Goal: Task Accomplishment & Management: Manage account settings

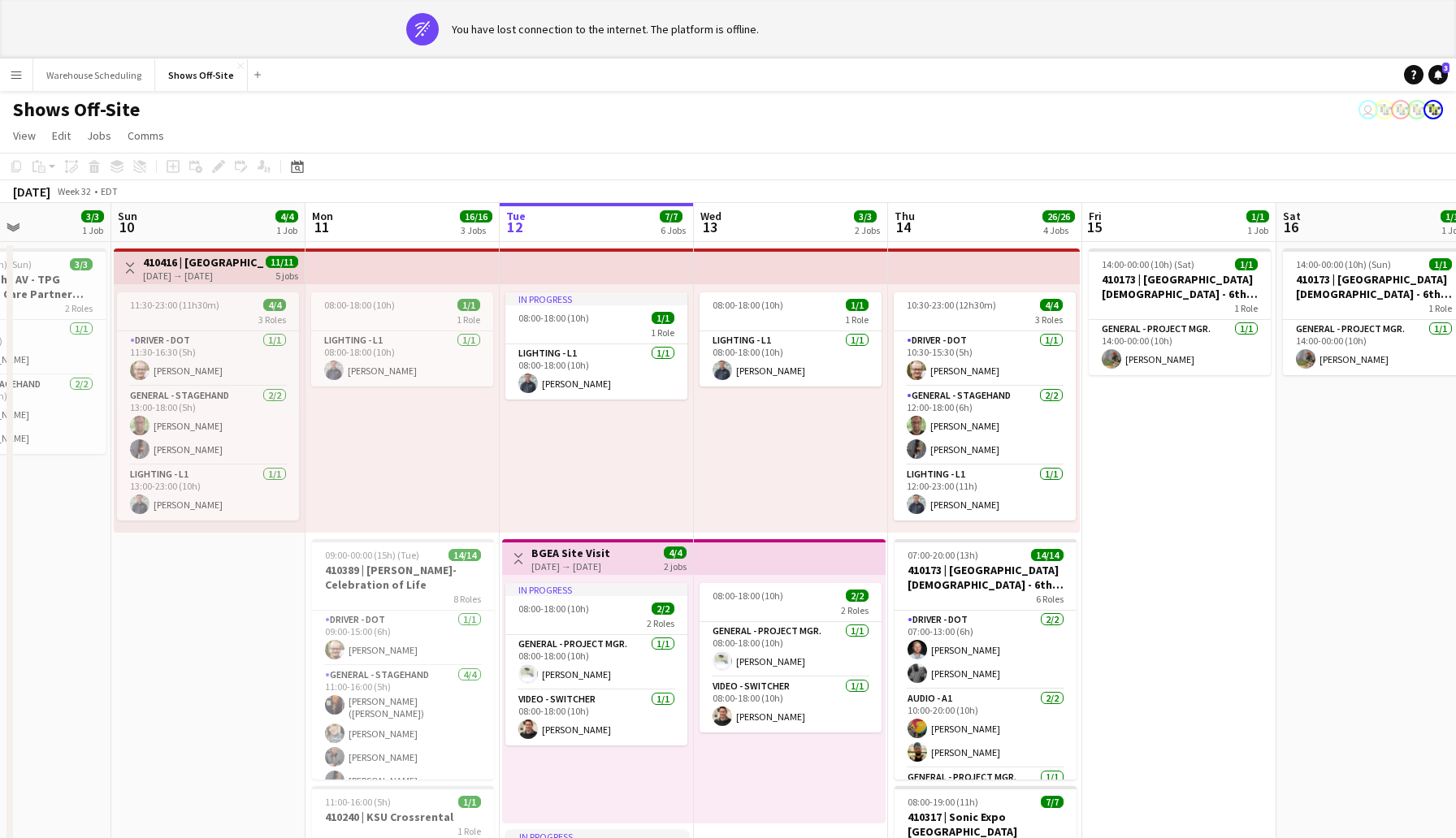
click at [769, 205] on app-board-header-date "Wed 13 3/3 2 Jobs" at bounding box center [791, 222] width 195 height 39
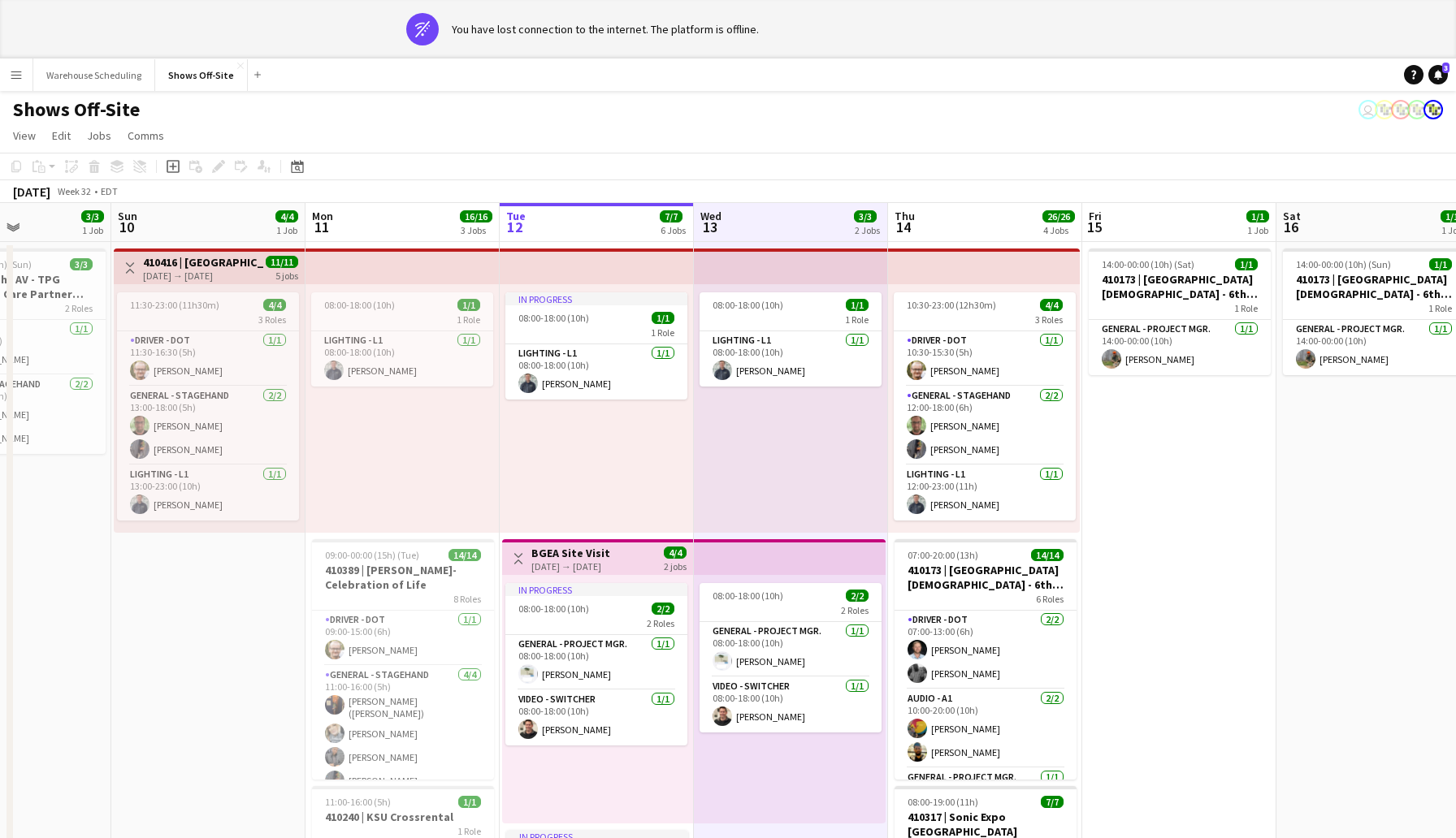
scroll to position [0, 472]
click at [764, 222] on app-board-header-date "Wed 13 3/3 2 Jobs" at bounding box center [790, 222] width 195 height 39
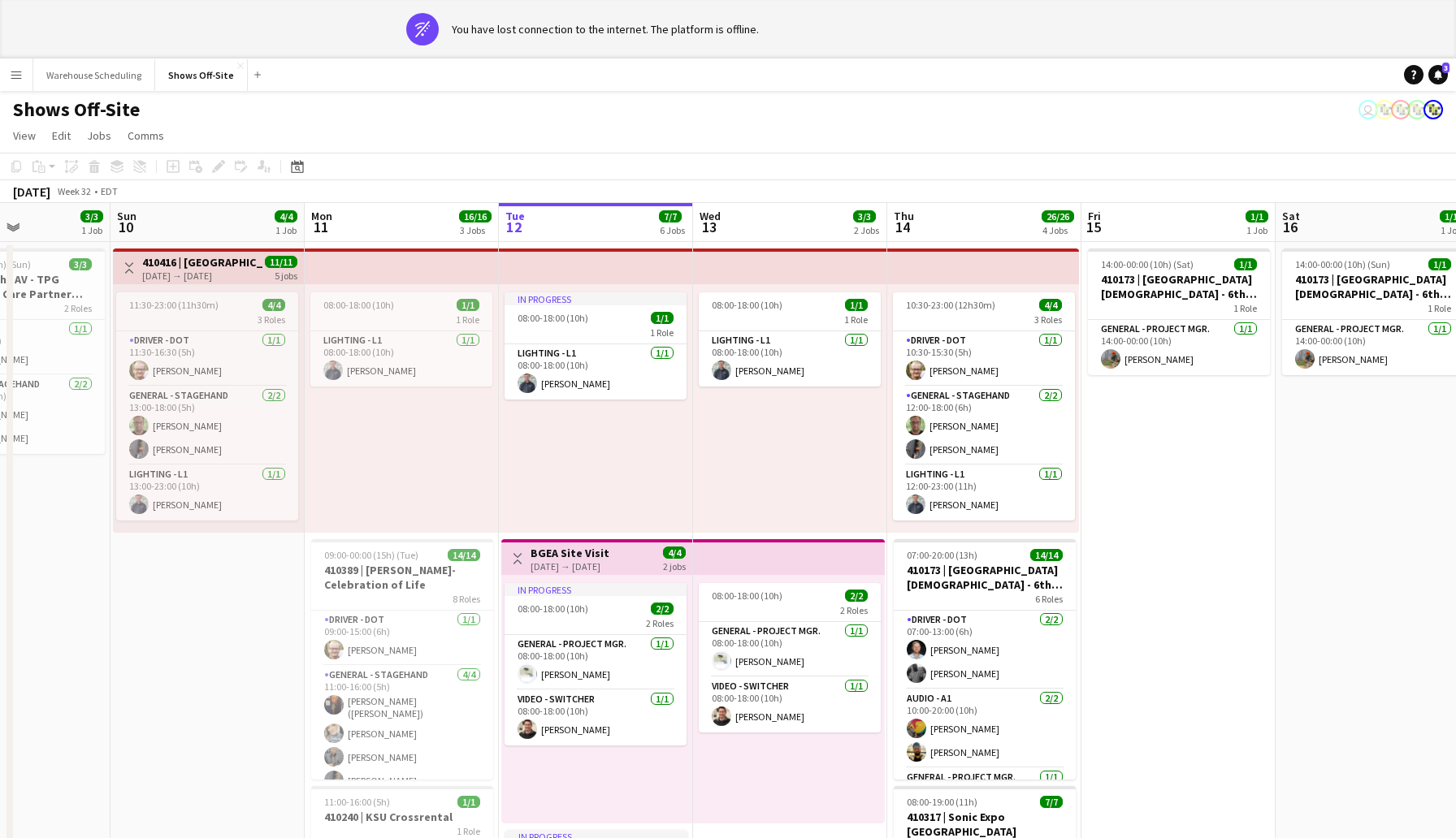
click at [764, 222] on app-board-header-date "Wed 13 3/3 2 Jobs" at bounding box center [790, 222] width 195 height 39
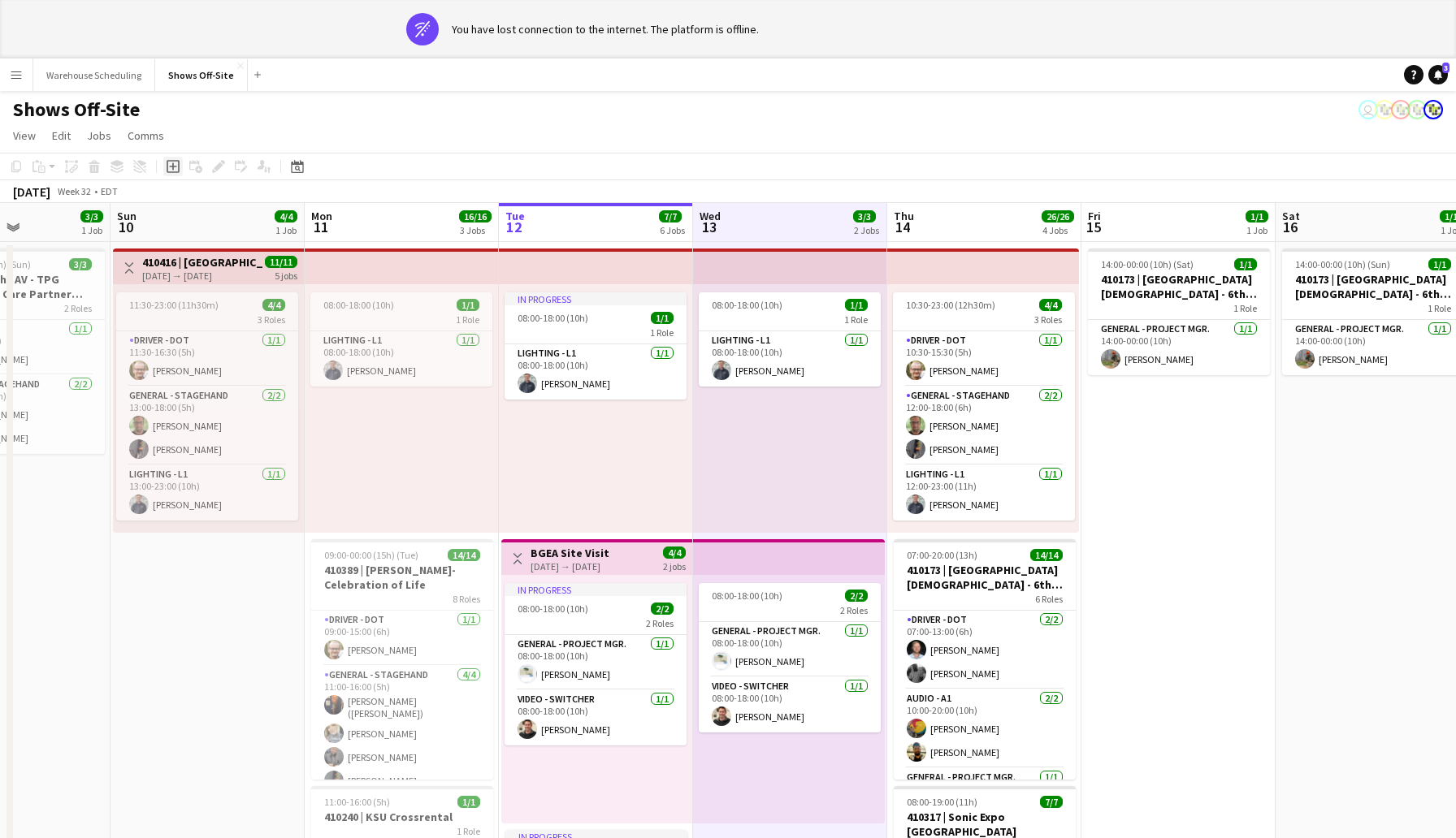
click at [174, 166] on icon at bounding box center [173, 167] width 8 height 8
